Goal: Task Accomplishment & Management: Complete application form

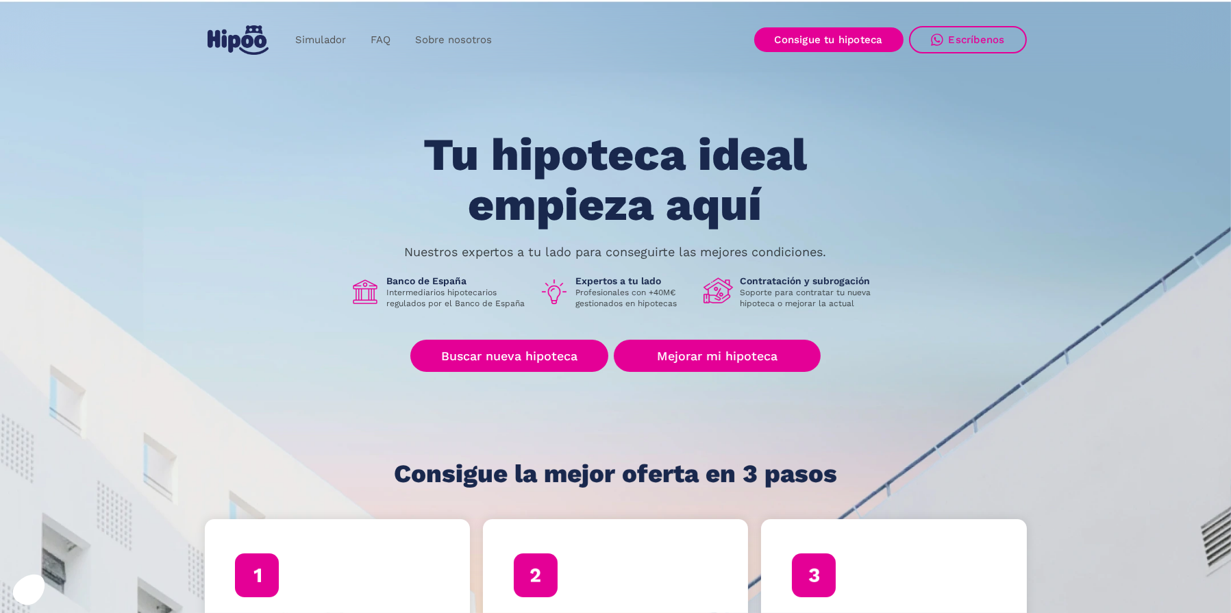
scroll to position [68, 0]
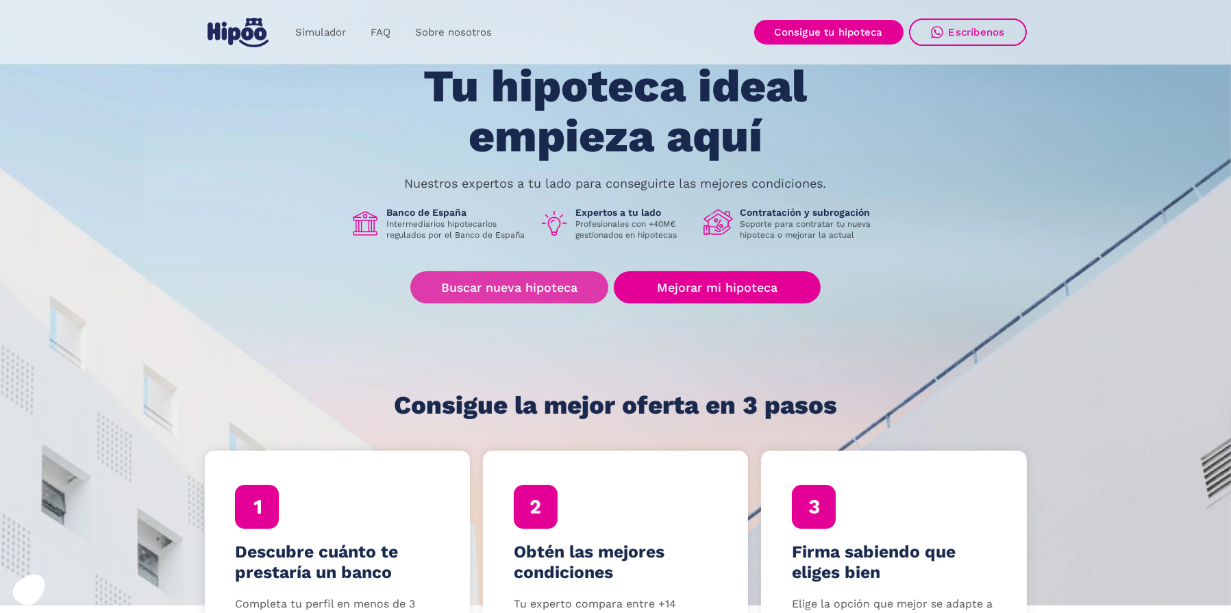
click at [475, 299] on link "Buscar nueva hipoteca" at bounding box center [509, 287] width 198 height 32
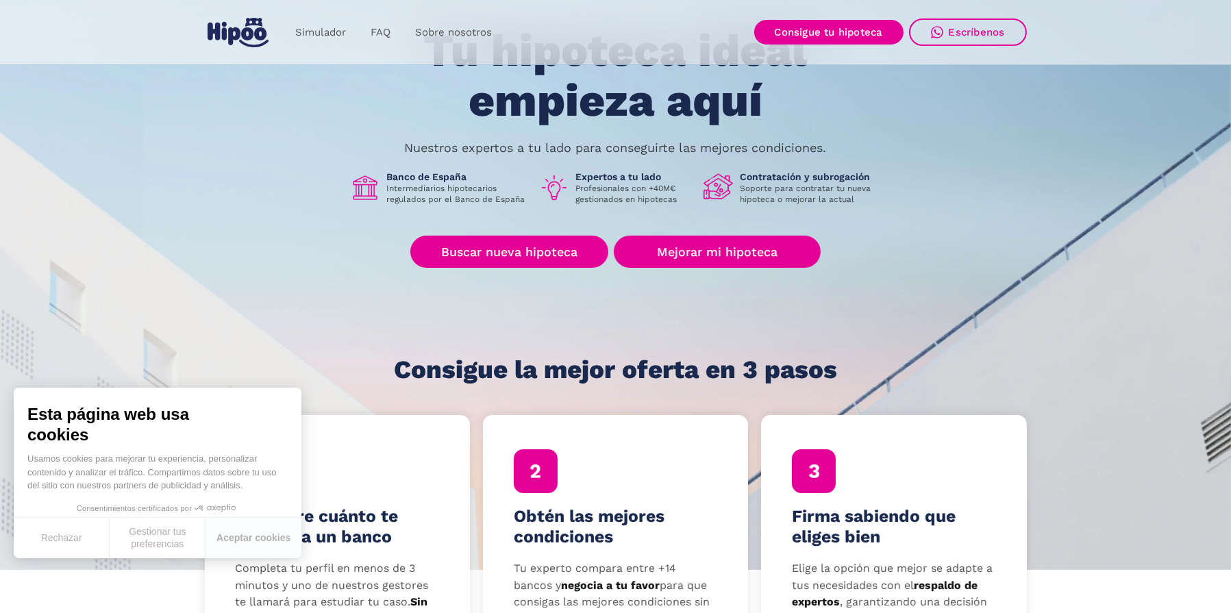
scroll to position [137, 0]
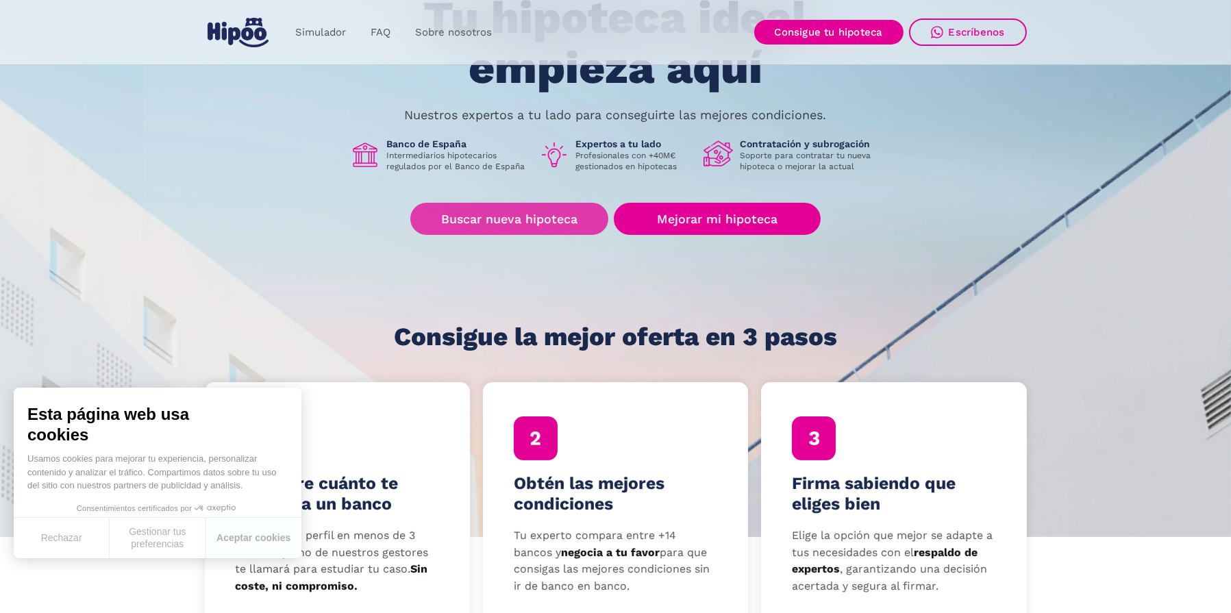
click at [549, 235] on link "Buscar nueva hipoteca" at bounding box center [509, 219] width 198 height 32
